Goal: Information Seeking & Learning: Learn about a topic

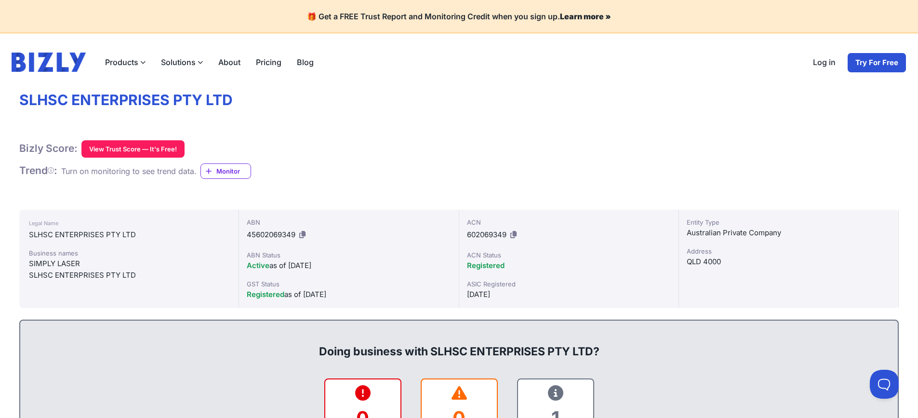
click at [132, 63] on label "Products" at bounding box center [125, 62] width 56 height 19
click at [0, 0] on input "Products" at bounding box center [0, 0] width 0 height 0
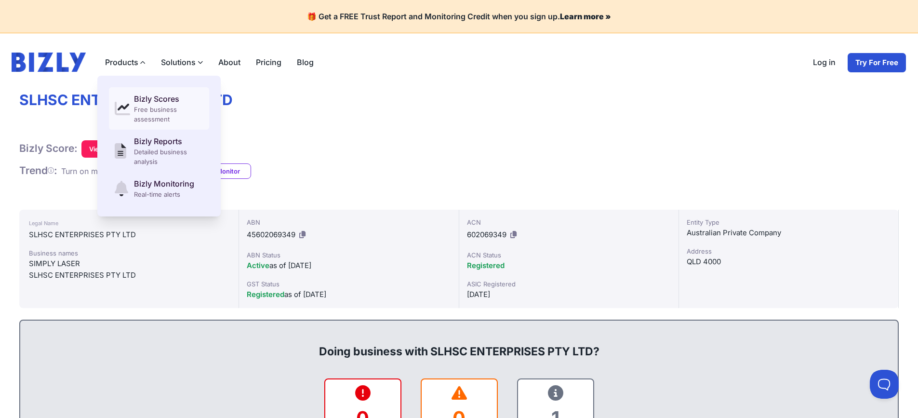
click at [165, 97] on div "Bizly Scores" at bounding box center [168, 99] width 69 height 12
